Goal: Task Accomplishment & Management: Manage account settings

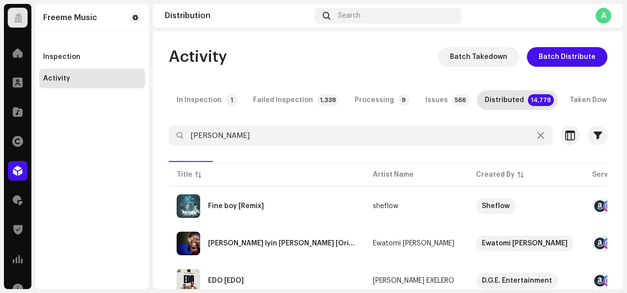
type input "[PERSON_NAME]"
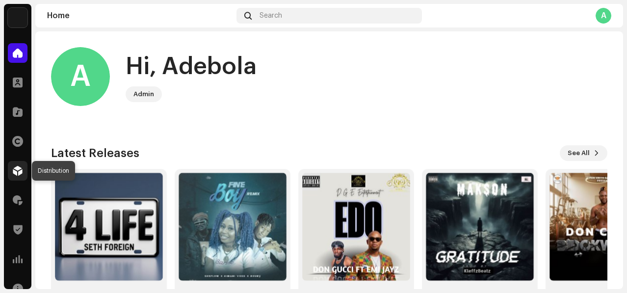
click at [11, 164] on div at bounding box center [18, 171] width 20 height 20
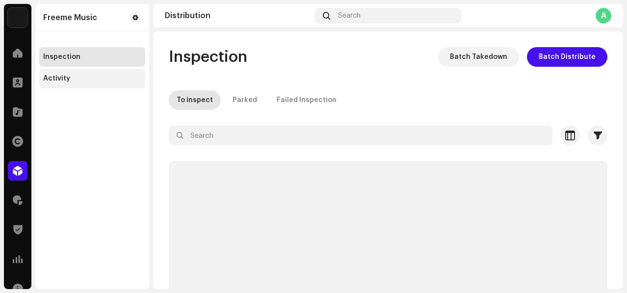
click at [84, 83] on div "Activity" at bounding box center [92, 79] width 106 height 20
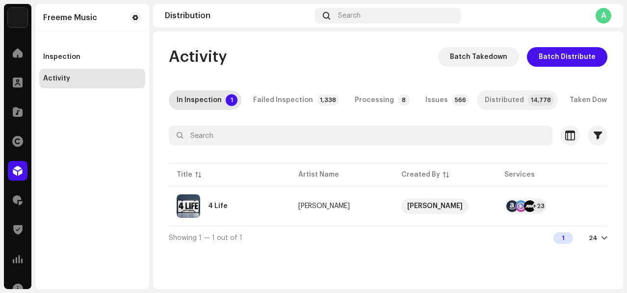
click at [523, 91] on p-tab "Distributed 14,778" at bounding box center [517, 100] width 81 height 20
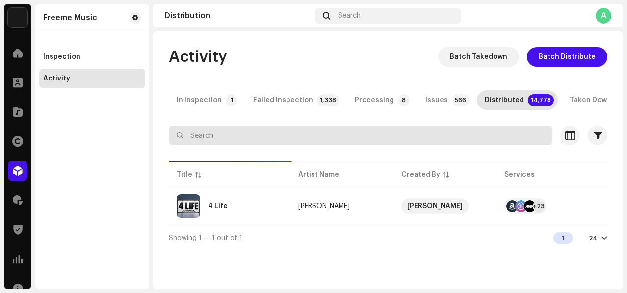
click at [462, 134] on input "text" at bounding box center [361, 136] width 384 height 20
paste input "[PERSON_NAME]"
type input "[PERSON_NAME]"
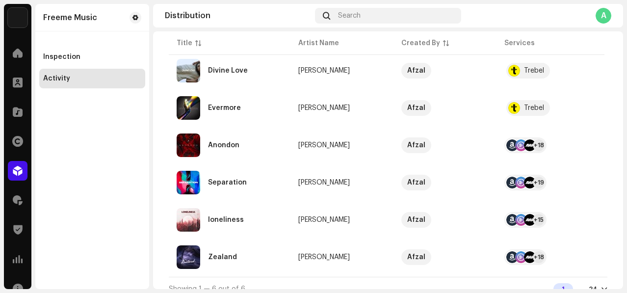
scroll to position [153, 0]
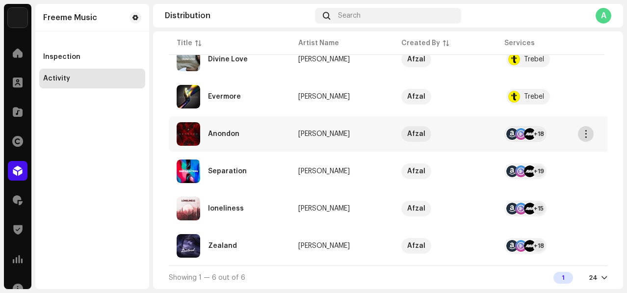
click at [583, 130] on span "button" at bounding box center [586, 134] width 7 height 8
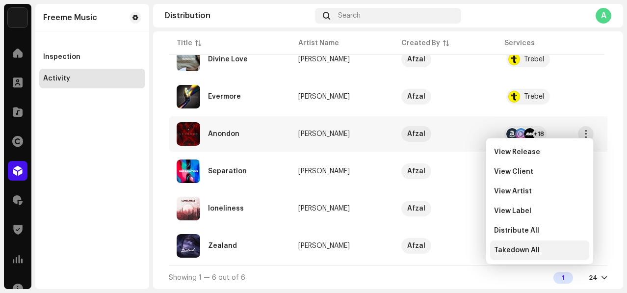
click at [542, 243] on div "Takedown All" at bounding box center [539, 251] width 99 height 20
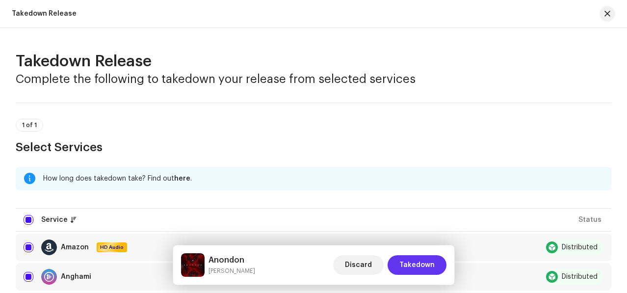
click at [403, 257] on span "Takedown" at bounding box center [417, 265] width 35 height 20
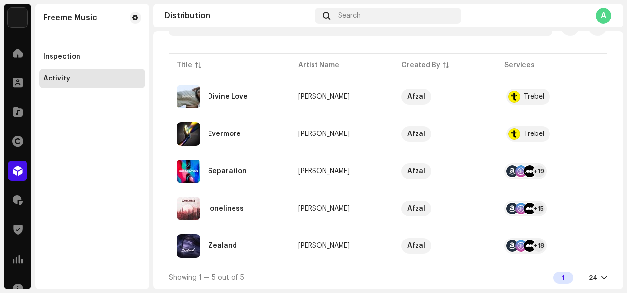
scroll to position [113, 0]
click at [587, 167] on span "button" at bounding box center [586, 171] width 7 height 8
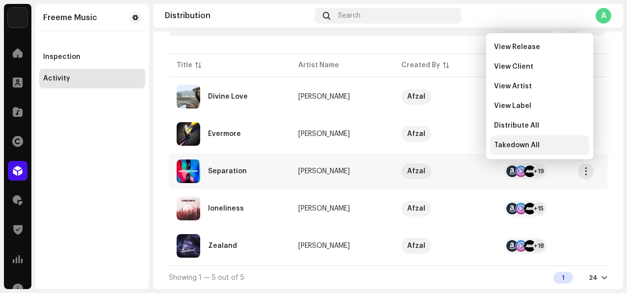
click at [530, 150] on div "Takedown All" at bounding box center [539, 145] width 99 height 20
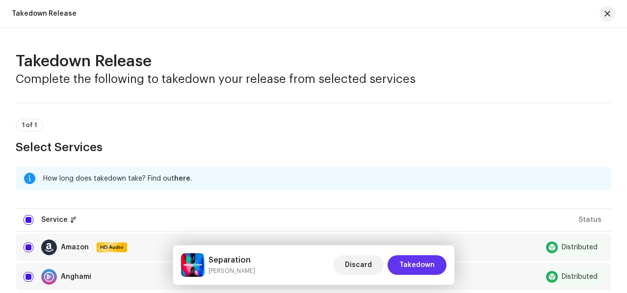
click at [410, 260] on span "Takedown" at bounding box center [417, 265] width 35 height 20
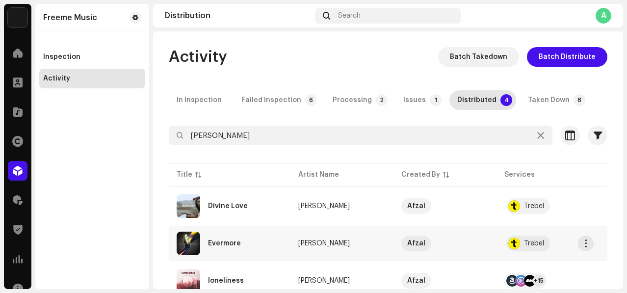
scroll to position [76, 0]
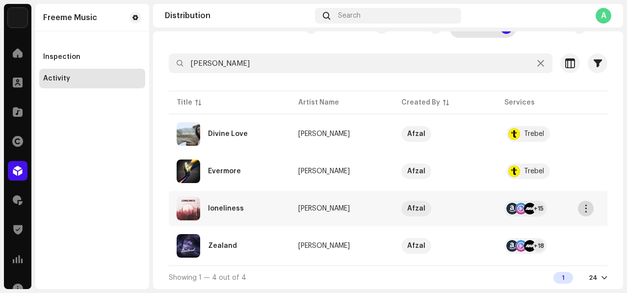
click at [583, 206] on span "button" at bounding box center [586, 209] width 7 height 8
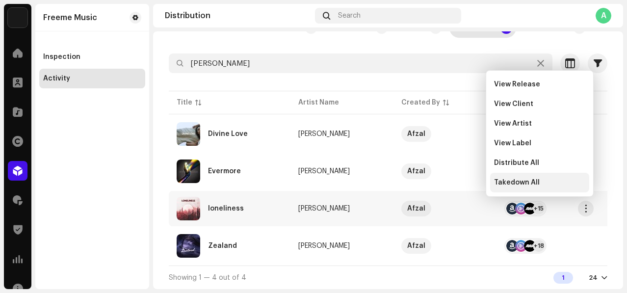
click at [573, 184] on div "Takedown All" at bounding box center [539, 183] width 91 height 8
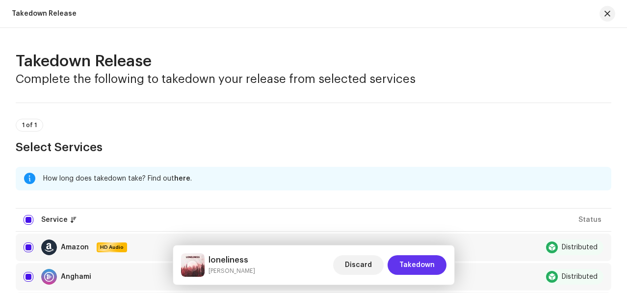
click at [414, 262] on span "Takedown" at bounding box center [417, 265] width 35 height 20
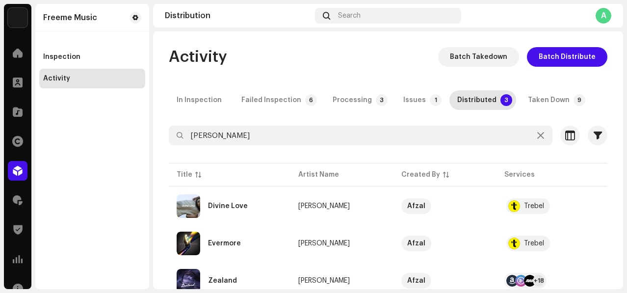
scroll to position [39, 0]
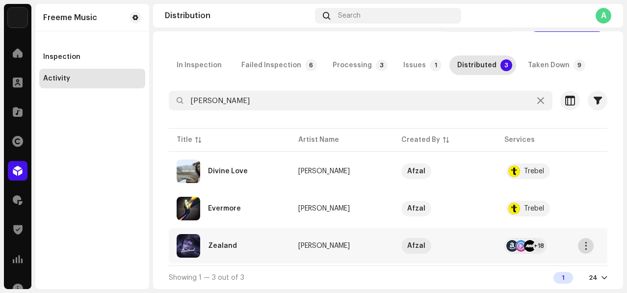
click at [589, 244] on span "button" at bounding box center [586, 246] width 7 height 8
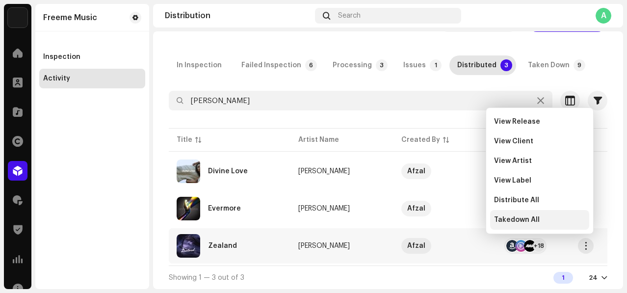
click at [532, 219] on span "Takedown All" at bounding box center [517, 220] width 46 height 8
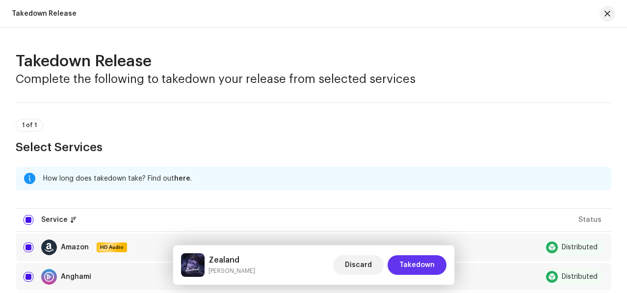
click at [439, 257] on button "Takedown" at bounding box center [417, 265] width 59 height 20
